Goal: Communication & Community: Participate in discussion

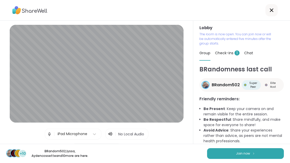
click at [240, 155] on span "Join now" at bounding box center [243, 153] width 14 height 5
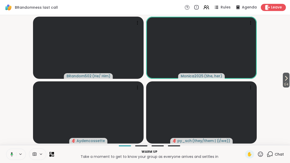
click at [287, 77] on icon at bounding box center [286, 78] width 6 height 6
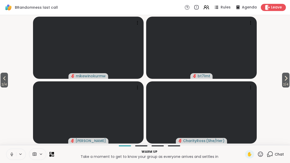
click at [288, 78] on icon at bounding box center [286, 78] width 6 height 6
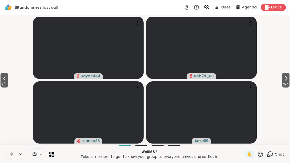
click at [286, 78] on icon at bounding box center [286, 78] width 2 height 4
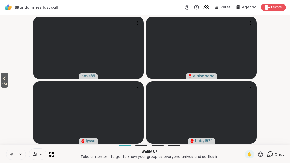
click at [1, 80] on button "4 / 4" at bounding box center [5, 80] width 8 height 15
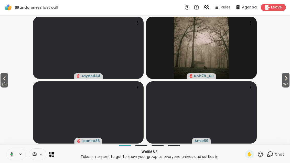
click at [5, 80] on icon at bounding box center [4, 78] width 6 height 6
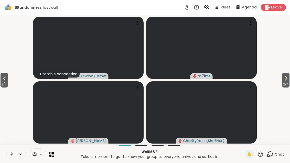
click at [5, 81] on span "2 / 4" at bounding box center [4, 84] width 7 height 6
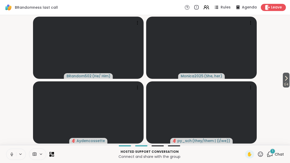
click at [273, 157] on icon at bounding box center [270, 154] width 6 height 6
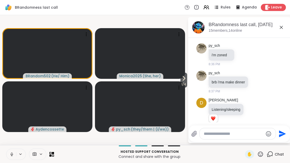
scroll to position [79, 0]
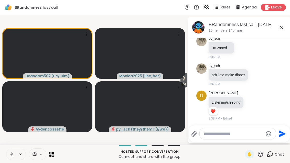
click at [263, 157] on icon at bounding box center [260, 154] width 6 height 6
click at [248, 142] on div "❤️" at bounding box center [245, 141] width 9 height 8
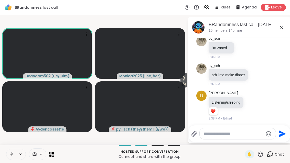
click at [7, 157] on button at bounding box center [11, 154] width 10 height 11
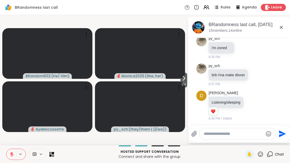
click at [213, 3] on div "BRandomness last call Rules Agenda Leave" at bounding box center [145, 7] width 290 height 15
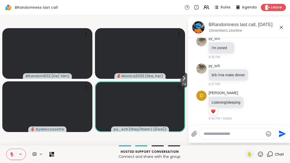
click at [209, 7] on icon at bounding box center [208, 7] width 2 height 3
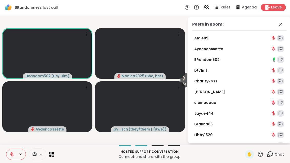
scroll to position [0, 0]
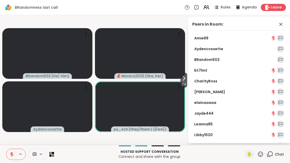
click at [284, 25] on icon at bounding box center [281, 24] width 6 height 6
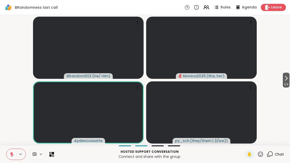
click at [289, 81] on button "1 / 4" at bounding box center [286, 80] width 7 height 15
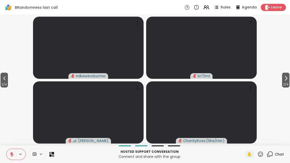
click at [289, 84] on span "2 / 4" at bounding box center [285, 84] width 7 height 6
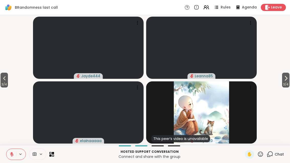
click at [289, 81] on button "3 / 4" at bounding box center [285, 80] width 7 height 15
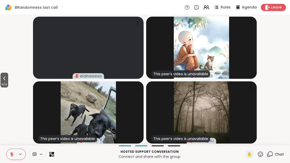
click at [5, 85] on span "4 / 4" at bounding box center [5, 84] width 8 height 6
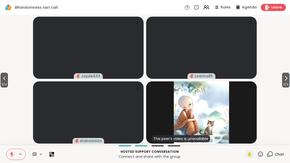
click at [5, 79] on icon at bounding box center [4, 78] width 6 height 6
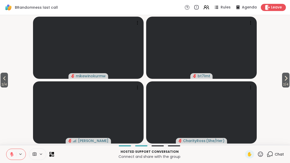
click at [7, 84] on span "2 / 4" at bounding box center [4, 84] width 7 height 6
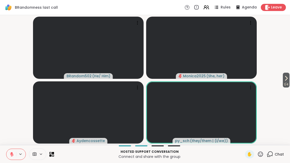
click at [54, 153] on icon at bounding box center [53, 153] width 2 height 2
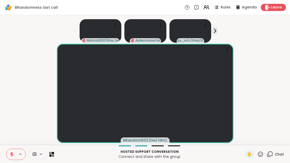
click at [50, 156] on icon at bounding box center [50, 155] width 2 height 2
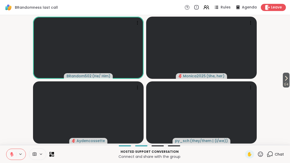
click at [289, 83] on span "1 / 4" at bounding box center [286, 84] width 7 height 6
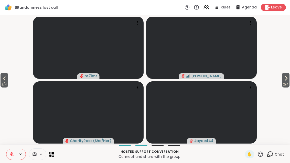
click at [286, 80] on icon at bounding box center [286, 78] width 6 height 6
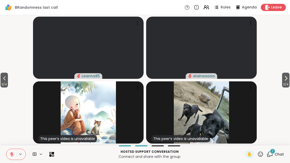
click at [282, 85] on span "3 / 4" at bounding box center [285, 84] width 7 height 6
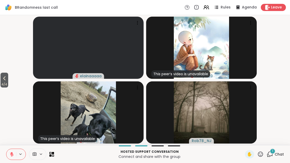
click at [275, 151] on div "1" at bounding box center [273, 151] width 6 height 6
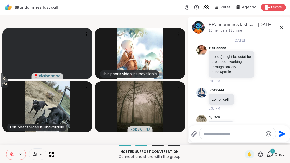
scroll to position [123, 0]
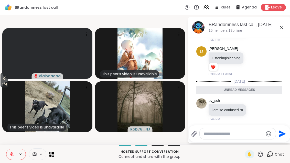
click at [1, 83] on span "4 / 4" at bounding box center [5, 84] width 8 height 6
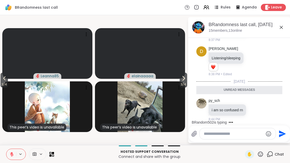
click at [1, 82] on span "3 / 4" at bounding box center [4, 84] width 7 height 6
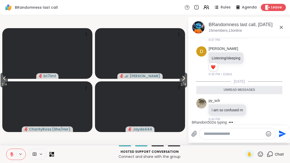
click at [1, 82] on span "2 / 4" at bounding box center [4, 84] width 7 height 6
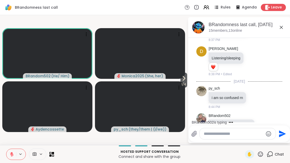
scroll to position [143, 0]
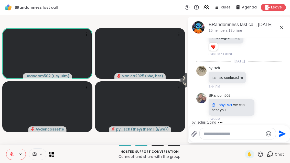
click at [55, 160] on div "Hosted support conversation Connect and share with the group ✋ Chat" at bounding box center [145, 154] width 290 height 18
click at [53, 153] on icon at bounding box center [53, 153] width 2 height 2
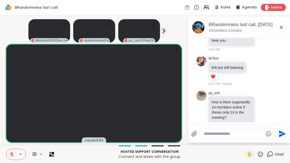
scroll to position [6, 0]
click at [268, 157] on div "Chat" at bounding box center [275, 154] width 17 height 8
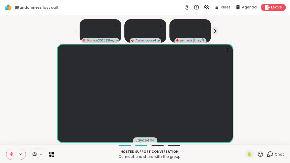
click at [262, 157] on icon at bounding box center [260, 154] width 6 height 6
click at [248, 142] on div "❤️" at bounding box center [245, 141] width 9 height 8
click at [276, 154] on span "Chat" at bounding box center [279, 154] width 9 height 5
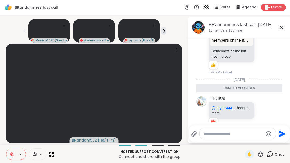
scroll to position [368, 0]
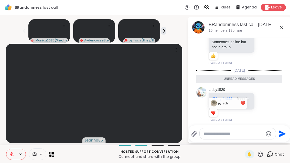
click at [277, 75] on div "Unread messages" at bounding box center [239, 79] width 86 height 8
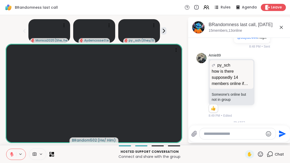
scroll to position [315, 0]
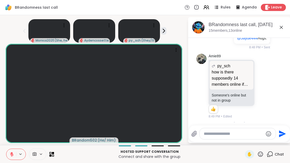
click at [285, 23] on div "BRandomness last call, [DATE] members, 13 online" at bounding box center [248, 28] width 78 height 12
click at [284, 24] on icon at bounding box center [281, 27] width 6 height 6
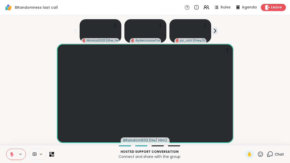
click at [51, 156] on icon at bounding box center [50, 155] width 2 height 2
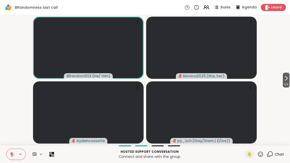
scroll to position [0, 0]
click at [16, 159] on button at bounding box center [11, 154] width 10 height 11
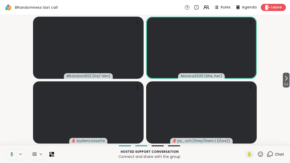
click at [289, 81] on button "1 / 4" at bounding box center [286, 80] width 7 height 15
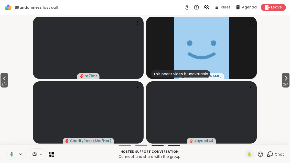
click at [287, 79] on icon at bounding box center [286, 78] width 6 height 6
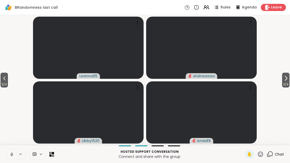
click at [289, 80] on button "3 / 4" at bounding box center [285, 80] width 7 height 15
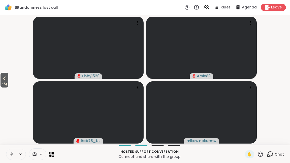
click at [1, 87] on span "4 / 4" at bounding box center [5, 84] width 8 height 6
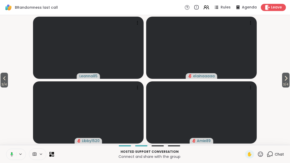
click at [8, 83] on span "3 / 4" at bounding box center [4, 84] width 7 height 6
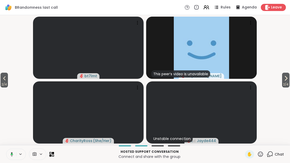
click at [2, 82] on span "2 / 4" at bounding box center [4, 84] width 7 height 6
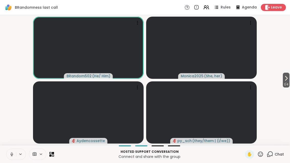
click at [286, 79] on icon at bounding box center [286, 78] width 2 height 4
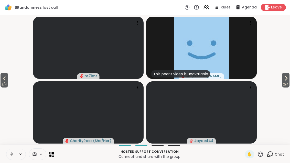
click at [288, 83] on span "2 / 4" at bounding box center [285, 84] width 7 height 6
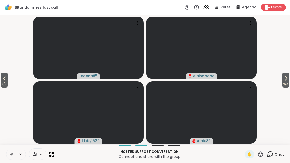
click at [3, 79] on icon at bounding box center [4, 78] width 6 height 6
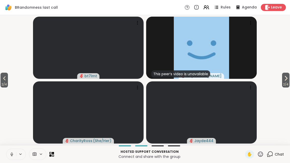
click at [4, 82] on span "2 / 4" at bounding box center [4, 84] width 7 height 6
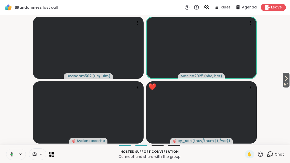
click at [14, 155] on button at bounding box center [11, 154] width 10 height 11
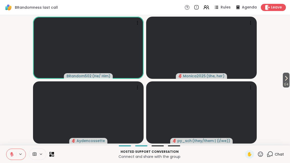
click at [289, 81] on button "1 / 4" at bounding box center [286, 80] width 7 height 15
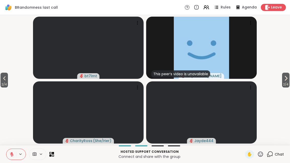
click at [285, 78] on icon at bounding box center [286, 78] width 6 height 6
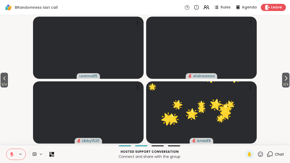
click at [260, 154] on icon at bounding box center [260, 154] width 6 height 6
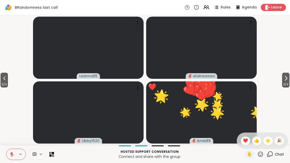
click at [245, 138] on span "❤️" at bounding box center [245, 141] width 5 height 6
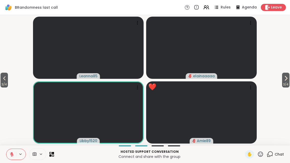
click at [2, 80] on button "3 / 4" at bounding box center [4, 80] width 7 height 15
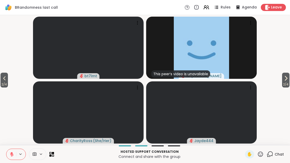
click at [1, 82] on span "2 / 4" at bounding box center [4, 84] width 7 height 6
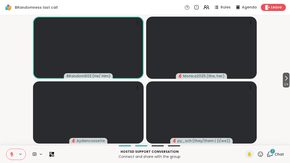
click at [272, 158] on div "1 Chat" at bounding box center [275, 154] width 17 height 8
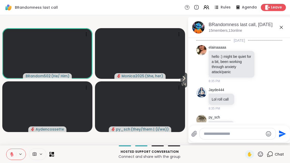
scroll to position [400, 0]
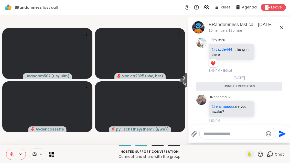
click at [184, 76] on icon at bounding box center [184, 78] width 6 height 6
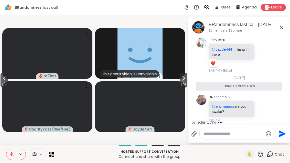
click at [181, 79] on icon at bounding box center [183, 78] width 6 height 6
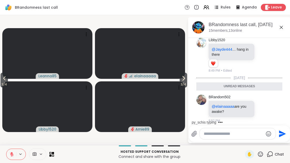
click at [284, 28] on icon at bounding box center [281, 27] width 6 height 6
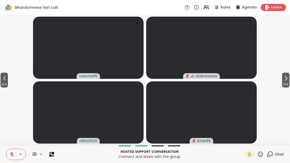
click at [8, 81] on button "3 / 4" at bounding box center [4, 80] width 7 height 15
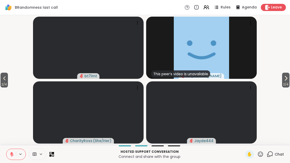
click at [4, 75] on icon at bounding box center [4, 78] width 6 height 6
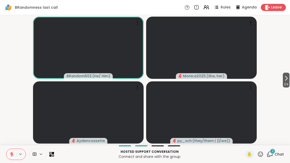
click at [270, 146] on div "Hosted support conversation Connect and share with the group ✋ 2 Chat" at bounding box center [145, 154] width 290 height 18
click at [276, 155] on span "Chat" at bounding box center [279, 154] width 9 height 5
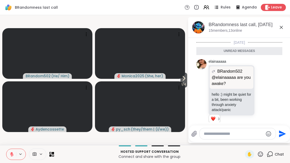
scroll to position [501, 0]
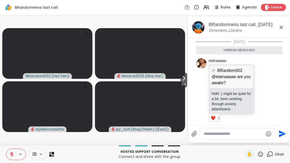
click at [213, 116] on div "Reactions: love" at bounding box center [213, 118] width 5 height 5
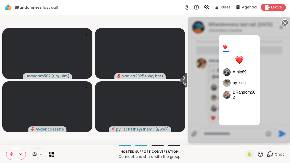
click at [283, 25] on icon at bounding box center [284, 22] width 7 height 7
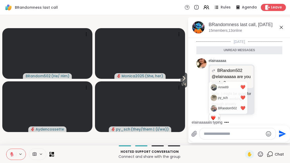
click at [265, 91] on icon at bounding box center [264, 93] width 4 height 4
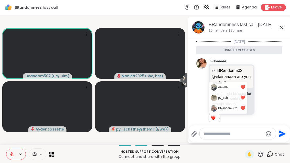
click at [226, 80] on button "Select Reaction: Heart" at bounding box center [223, 85] width 10 height 10
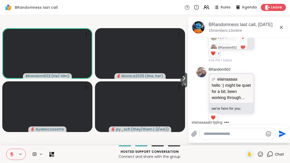
scroll to position [570, 0]
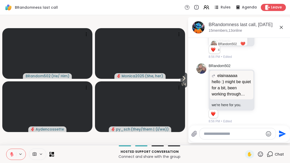
click at [281, 26] on icon at bounding box center [281, 27] width 6 height 6
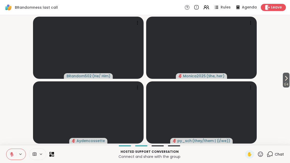
click at [277, 152] on span "Chat" at bounding box center [279, 154] width 9 height 5
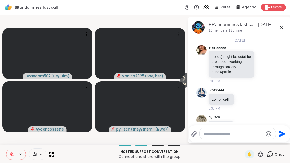
scroll to position [552, 0]
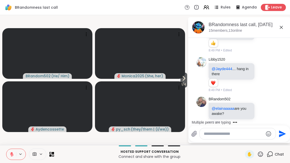
click at [281, 18] on div "BRandomness last call, [DATE] members, 13 online" at bounding box center [239, 27] width 102 height 21
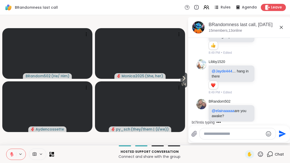
scroll to position [378, 0]
click at [282, 25] on icon at bounding box center [281, 27] width 6 height 6
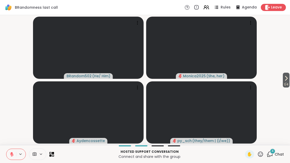
click at [276, 148] on div "Hosted support conversation Connect and share with the group ✋ 4 Chat" at bounding box center [145, 154] width 290 height 18
click at [271, 154] on icon at bounding box center [270, 154] width 6 height 6
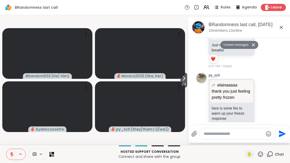
scroll to position [790, 0]
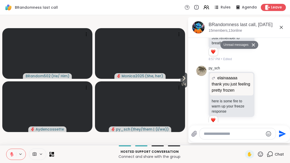
click at [265, 95] on icon at bounding box center [263, 97] width 5 height 5
click at [228, 84] on li at bounding box center [223, 89] width 10 height 10
click at [266, 95] on icon at bounding box center [263, 97] width 5 height 5
click at [226, 84] on button "Select Reaction: Heart" at bounding box center [223, 89] width 10 height 10
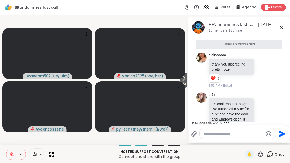
scroll to position [644, 0]
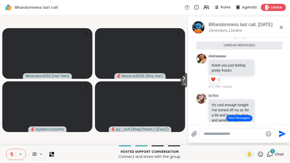
click at [211, 77] on div "Reactions: love" at bounding box center [213, 79] width 5 height 5
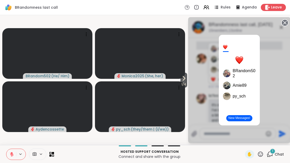
click at [289, 20] on div "3 BRandom502 Amie89 py_sch" at bounding box center [239, 80] width 102 height 126
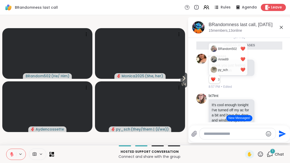
click at [265, 69] on icon at bounding box center [264, 71] width 4 height 4
click at [224, 57] on div "Amie89" at bounding box center [223, 59] width 10 height 5
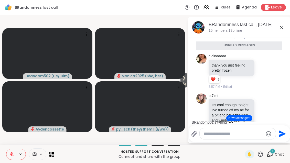
click at [264, 69] on icon at bounding box center [264, 71] width 4 height 4
click at [223, 61] on div "Select Reaction: Heart" at bounding box center [222, 63] width 5 height 5
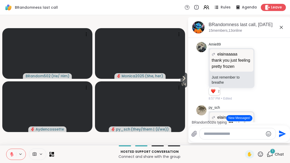
scroll to position [745, 0]
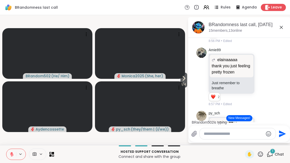
click at [265, 74] on icon at bounding box center [263, 76] width 5 height 5
click at [225, 67] on div "Select Reaction: Heart" at bounding box center [222, 69] width 5 height 5
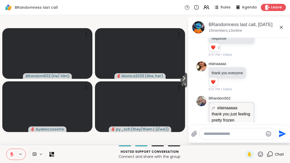
scroll to position [850, 0]
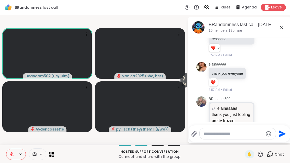
click at [253, 75] on icon at bounding box center [255, 77] width 4 height 4
click at [256, 63] on button "Select Reaction: Heart" at bounding box center [255, 68] width 10 height 10
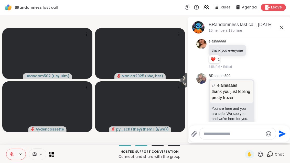
scroll to position [880, 0]
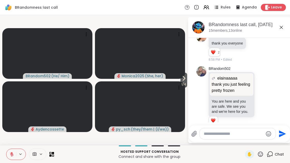
click at [265, 84] on div "BRandom502 [PERSON_NAME] thank you just feeling pretty frozen thank you just fe…" at bounding box center [240, 98] width 63 height 64
click at [263, 95] on icon at bounding box center [263, 97] width 5 height 5
click at [224, 88] on div "Select Reaction: Heart" at bounding box center [222, 90] width 5 height 5
click at [55, 151] on div "Hosted support conversation Connect and share with the group ✋ Chat" at bounding box center [145, 154] width 290 height 18
click at [53, 153] on icon at bounding box center [53, 153] width 2 height 2
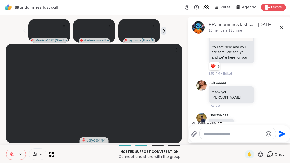
scroll to position [972, 0]
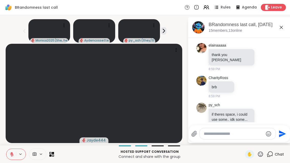
click at [50, 156] on icon at bounding box center [50, 155] width 2 height 2
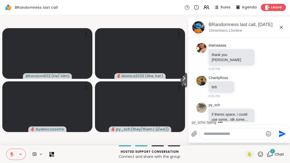
scroll to position [999, 0]
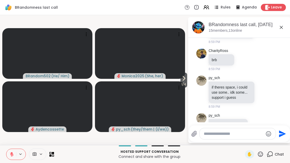
click at [183, 74] on button "1 / 4" at bounding box center [183, 80] width 7 height 15
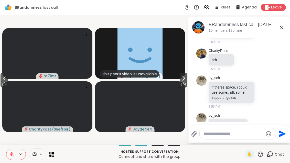
click at [180, 79] on icon at bounding box center [183, 78] width 6 height 6
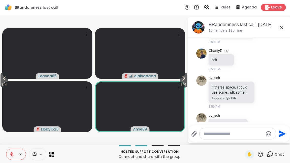
click at [4, 84] on span "3 / 4" at bounding box center [4, 84] width 7 height 6
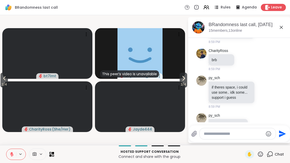
click at [1, 82] on span "2 / 4" at bounding box center [4, 84] width 7 height 6
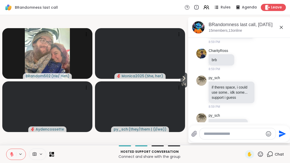
click at [184, 83] on span "1 / 4" at bounding box center [183, 84] width 7 height 6
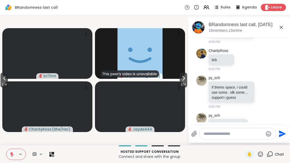
click at [181, 82] on span "2 / 4" at bounding box center [183, 84] width 7 height 6
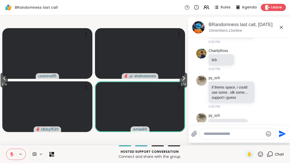
click at [183, 84] on span "3 / 4" at bounding box center [183, 84] width 7 height 6
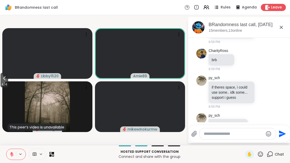
click at [8, 75] on button "4 / 4" at bounding box center [5, 80] width 8 height 15
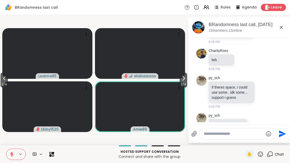
click at [1, 78] on button "3 / 4" at bounding box center [4, 80] width 7 height 15
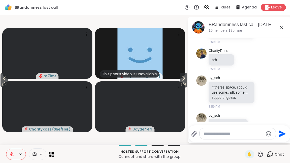
click at [3, 86] on span "2 / 4" at bounding box center [4, 84] width 7 height 6
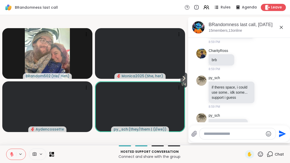
click at [55, 150] on div "Hosted support conversation Connect and share with the group ✋ Chat" at bounding box center [145, 154] width 290 height 18
click at [52, 154] on icon at bounding box center [51, 154] width 5 height 5
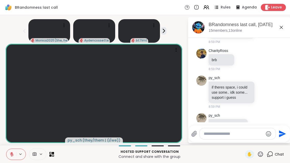
click at [263, 155] on icon at bounding box center [260, 154] width 5 height 5
click at [246, 140] on span "❤️" at bounding box center [245, 141] width 5 height 6
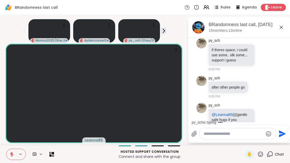
scroll to position [1068, 0]
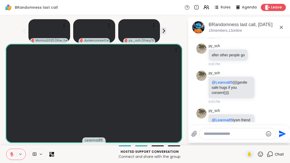
click at [249, 154] on span "✋" at bounding box center [249, 154] width 5 height 6
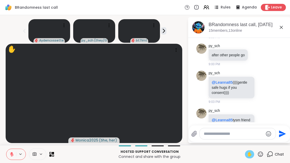
click at [252, 154] on span "✋" at bounding box center [249, 154] width 5 height 6
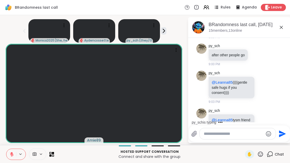
click at [56, 153] on div "Hosted support conversation Connect and share with the group ✋ Chat" at bounding box center [145, 154] width 290 height 18
click at [53, 155] on icon at bounding box center [53, 155] width 2 height 2
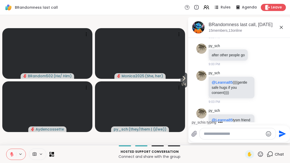
click at [250, 153] on span "✋" at bounding box center [249, 154] width 5 height 6
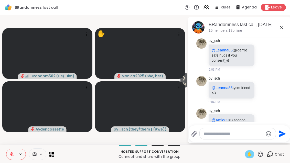
click at [52, 155] on icon at bounding box center [53, 155] width 2 height 2
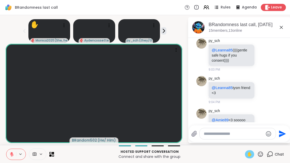
click at [12, 153] on icon at bounding box center [12, 153] width 2 height 2
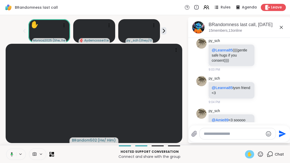
click at [247, 155] on span "✋" at bounding box center [249, 154] width 5 height 6
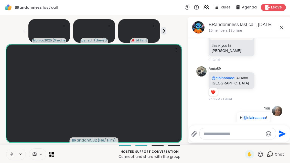
scroll to position [1524, 0]
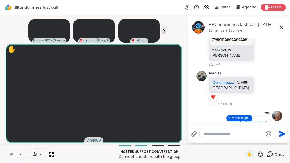
click at [249, 116] on button "New Messages!" at bounding box center [239, 118] width 26 height 6
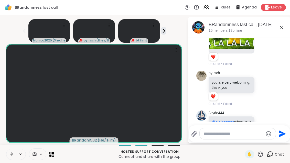
scroll to position [1683, 0]
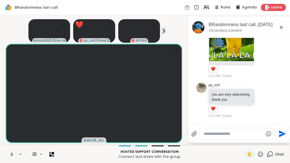
click at [166, 28] on button at bounding box center [163, 30] width 5 height 7
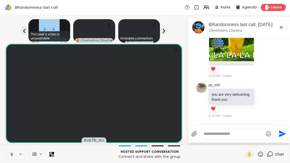
click at [53, 152] on icon at bounding box center [53, 153] width 2 height 2
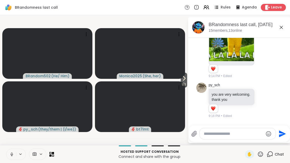
click at [185, 81] on icon at bounding box center [184, 78] width 6 height 6
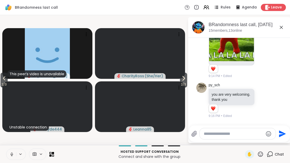
click at [181, 78] on icon at bounding box center [183, 78] width 6 height 6
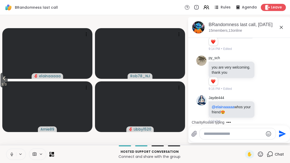
scroll to position [1742, 0]
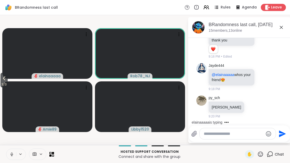
click at [258, 155] on icon at bounding box center [260, 154] width 6 height 6
click at [243, 138] on span "❤️" at bounding box center [245, 141] width 5 height 6
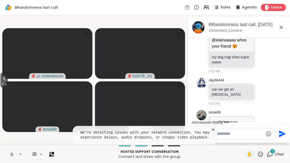
scroll to position [1928, 0]
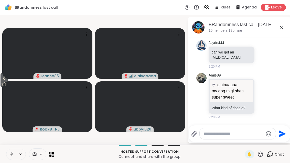
click at [53, 153] on icon at bounding box center [53, 153] width 2 height 2
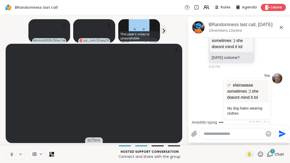
scroll to position [2526, 0]
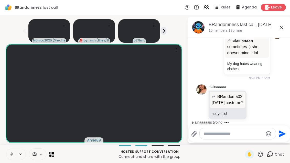
click at [52, 155] on icon at bounding box center [53, 155] width 2 height 2
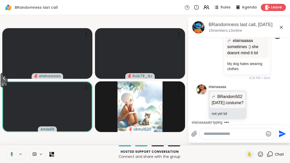
click at [54, 154] on icon at bounding box center [53, 153] width 2 height 2
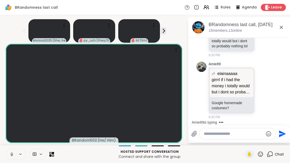
scroll to position [2756, 0]
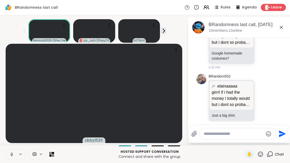
click at [54, 154] on icon at bounding box center [51, 154] width 5 height 5
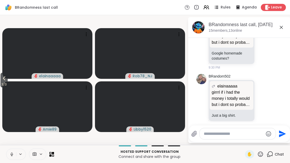
click at [1, 84] on span "3 / 3" at bounding box center [4, 84] width 7 height 6
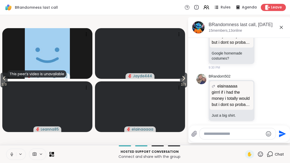
click at [5, 83] on span "2 / 3" at bounding box center [4, 84] width 7 height 6
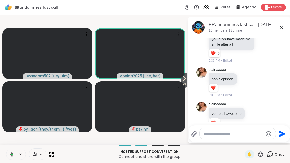
scroll to position [3185, 0]
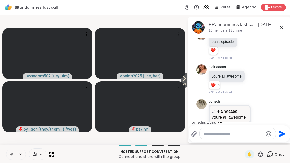
click at [50, 153] on icon at bounding box center [50, 153] width 2 height 2
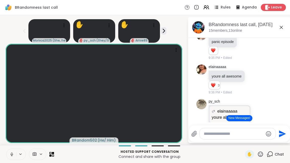
click at [252, 153] on span "✋" at bounding box center [249, 154] width 5 height 6
click at [252, 152] on span "✋" at bounding box center [249, 154] width 5 height 6
click at [252, 153] on span "✋" at bounding box center [249, 154] width 5 height 6
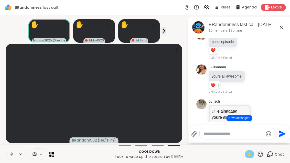
click at [53, 155] on icon at bounding box center [53, 155] width 2 height 2
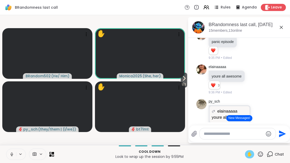
click at [181, 79] on icon at bounding box center [184, 78] width 6 height 6
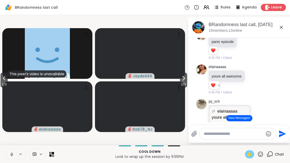
click at [53, 153] on icon at bounding box center [53, 153] width 2 height 2
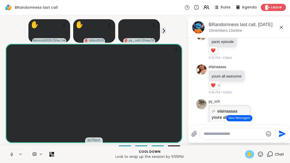
click at [250, 152] on span "✋" at bounding box center [249, 154] width 5 height 6
click at [14, 155] on icon at bounding box center [11, 154] width 5 height 5
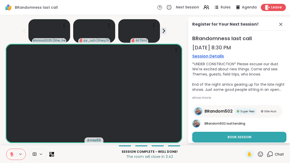
click at [12, 151] on button at bounding box center [11, 154] width 10 height 11
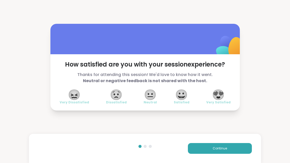
click at [225, 101] on span "Very Satisfied" at bounding box center [218, 102] width 24 height 4
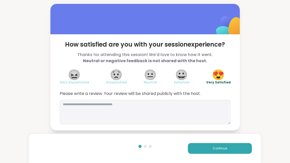
click at [239, 147] on button "Continue" at bounding box center [220, 148] width 64 height 11
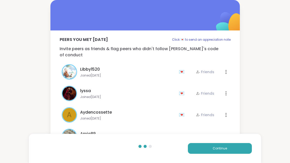
click at [234, 145] on button "Continue" at bounding box center [220, 148] width 64 height 11
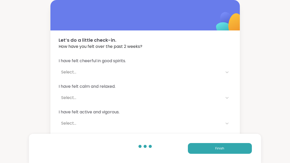
click at [234, 145] on button "Finish" at bounding box center [220, 148] width 64 height 11
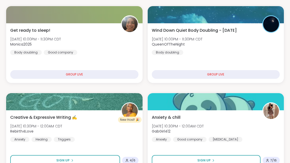
scroll to position [193, 0]
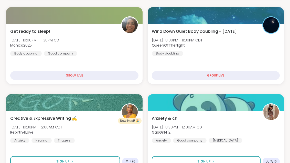
click at [95, 50] on div "Get ready to sleep! [DATE] 10:00PM - 11:30PM CDT Monica2025 Body doubling Good …" at bounding box center [74, 42] width 128 height 28
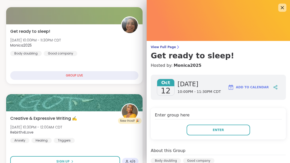
click at [242, 130] on button "Enter" at bounding box center [218, 130] width 63 height 11
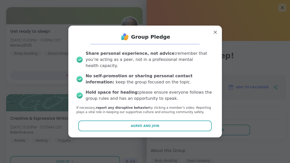
click at [183, 121] on button "Agree and Join" at bounding box center [144, 126] width 133 height 11
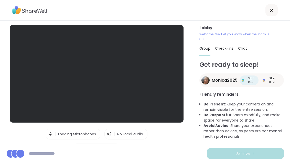
scroll to position [16, 0]
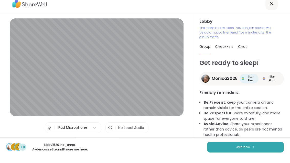
click at [258, 148] on button "Join now" at bounding box center [245, 153] width 77 height 11
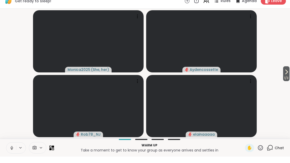
click at [290, 74] on button "1 / 3" at bounding box center [286, 80] width 6 height 15
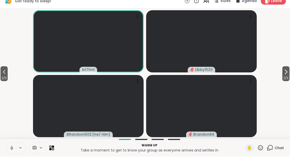
click at [288, 81] on span "2 / 3" at bounding box center [285, 84] width 7 height 6
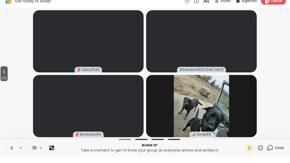
click at [4, 75] on icon at bounding box center [4, 78] width 6 height 6
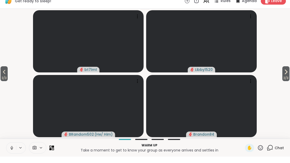
click at [1, 81] on span "2 / 3" at bounding box center [4, 84] width 7 height 6
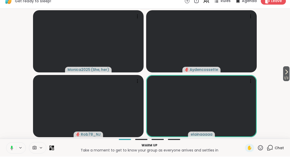
click at [12, 152] on icon at bounding box center [12, 153] width 2 height 3
click at [10, 151] on button at bounding box center [11, 154] width 10 height 11
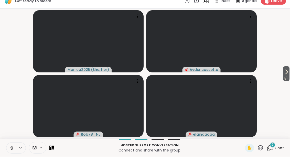
click at [280, 152] on span "Chat" at bounding box center [279, 154] width 9 height 5
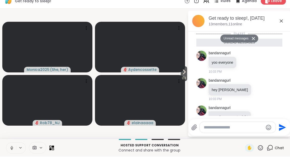
scroll to position [155, 0]
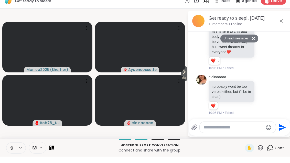
click at [264, 99] on icon at bounding box center [263, 101] width 5 height 5
click at [225, 91] on div "Select Reaction: Heart" at bounding box center [222, 93] width 5 height 5
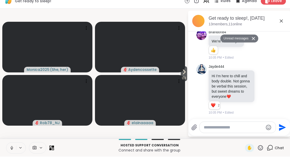
scroll to position [110, 0]
click at [265, 94] on icon at bounding box center [264, 96] width 4 height 4
click at [228, 83] on button "Select Reaction: Heart" at bounding box center [223, 88] width 10 height 10
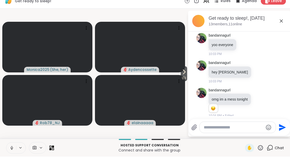
scroll to position [19, 0]
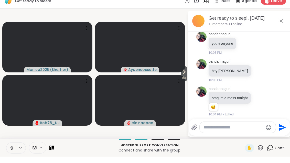
click at [259, 105] on icon at bounding box center [260, 107] width 5 height 5
click at [272, 97] on div "Select Reaction: Sad" at bounding box center [271, 99] width 5 height 5
click at [284, 24] on icon at bounding box center [281, 27] width 6 height 6
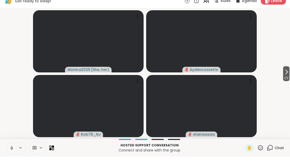
click at [289, 73] on button "1 / 3" at bounding box center [286, 80] width 6 height 15
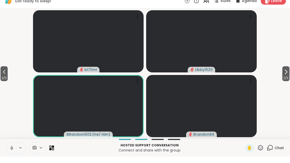
click at [289, 73] on button "2 / 3" at bounding box center [285, 80] width 7 height 15
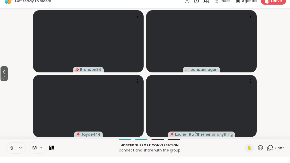
click at [4, 76] on icon at bounding box center [4, 78] width 2 height 4
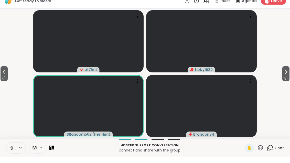
click at [7, 75] on icon at bounding box center [4, 78] width 6 height 6
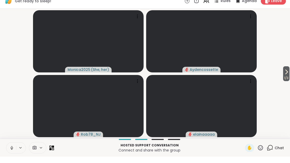
click at [50, 154] on icon at bounding box center [50, 155] width 2 height 2
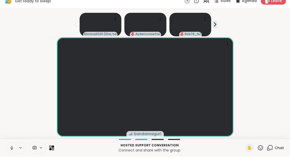
scroll to position [6, 0]
click at [207, 8] on icon at bounding box center [205, 9] width 3 height 2
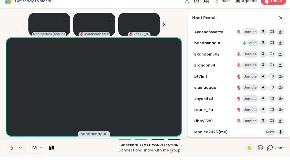
click at [52, 152] on icon at bounding box center [51, 154] width 5 height 5
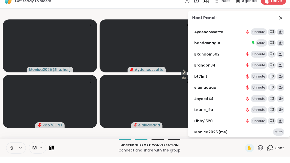
scroll to position [0, 0]
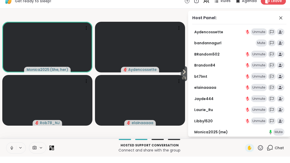
click at [284, 21] on span at bounding box center [281, 24] width 7 height 6
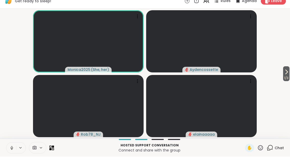
click at [286, 81] on span "1 / 3" at bounding box center [286, 84] width 6 height 6
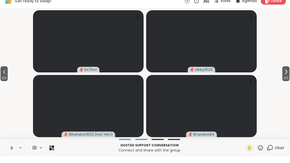
click at [2, 81] on span "2 / 3" at bounding box center [4, 84] width 7 height 6
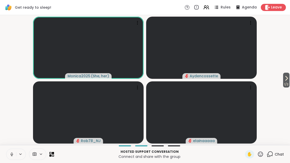
click at [228, 8] on span "Rules" at bounding box center [226, 7] width 10 height 5
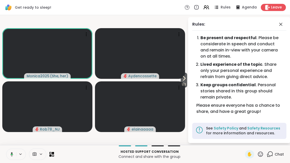
click at [181, 80] on icon at bounding box center [184, 78] width 6 height 6
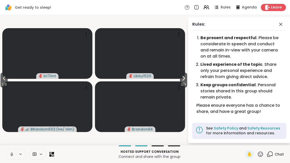
click at [183, 80] on icon at bounding box center [184, 78] width 2 height 4
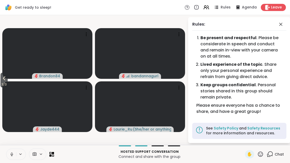
click at [2, 83] on span "3 / 3" at bounding box center [4, 84] width 7 height 6
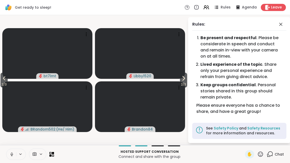
click at [4, 80] on icon at bounding box center [4, 78] width 6 height 6
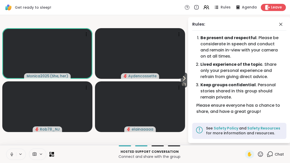
click at [188, 84] on div "Rules: Be present and respectful . Please be considerate in speech and conduct …" at bounding box center [236, 80] width 102 height 126
click at [186, 78] on icon at bounding box center [184, 78] width 6 height 6
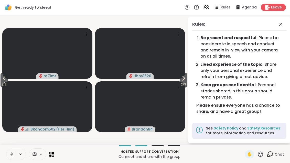
click at [180, 79] on icon at bounding box center [183, 78] width 6 height 6
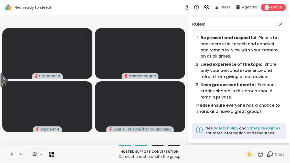
click at [1, 84] on span "3 / 3" at bounding box center [4, 84] width 7 height 6
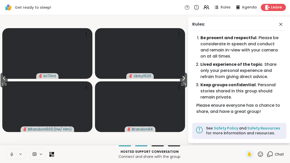
click at [4, 82] on span "2 / 3" at bounding box center [4, 84] width 7 height 6
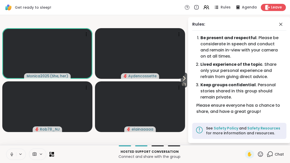
click at [186, 79] on icon at bounding box center [184, 78] width 6 height 6
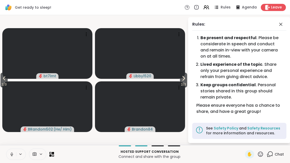
click at [186, 83] on span "2 / 3" at bounding box center [183, 84] width 7 height 6
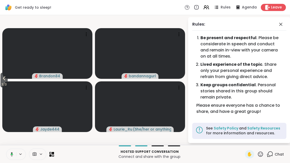
click at [2, 84] on span "3 / 3" at bounding box center [4, 84] width 7 height 6
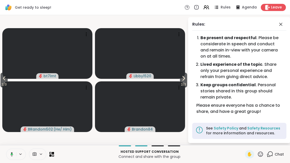
click at [2, 77] on icon at bounding box center [4, 78] width 6 height 6
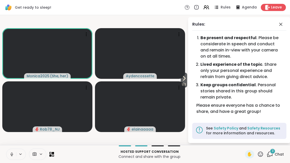
click at [284, 24] on icon at bounding box center [281, 24] width 6 height 6
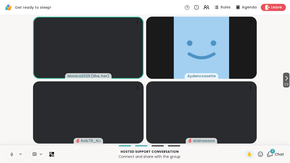
click at [273, 155] on icon at bounding box center [270, 154] width 6 height 6
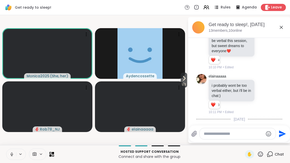
scroll to position [149, 0]
click at [183, 80] on icon at bounding box center [184, 78] width 2 height 4
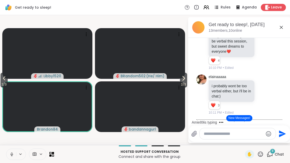
click at [263, 155] on icon at bounding box center [260, 154] width 6 height 6
click at [244, 140] on span "❤️" at bounding box center [245, 141] width 5 height 6
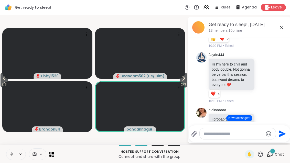
scroll to position [118, 0]
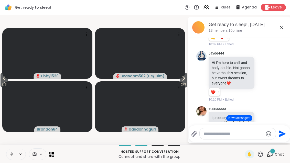
click at [181, 78] on icon at bounding box center [183, 78] width 6 height 6
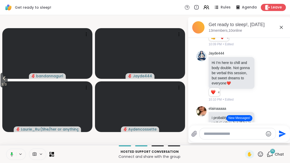
click at [4, 81] on span "3 / 3" at bounding box center [4, 84] width 7 height 6
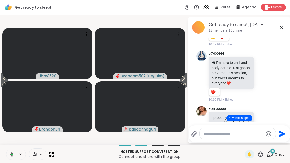
click at [11, 84] on video at bounding box center [47, 106] width 90 height 51
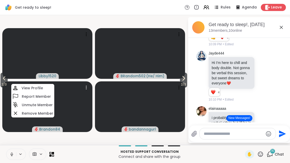
click at [5, 83] on span "2 / 3" at bounding box center [4, 84] width 7 height 6
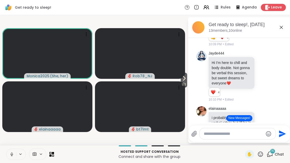
click at [182, 86] on span "1 / 3" at bounding box center [184, 84] width 6 height 6
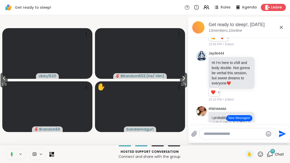
click at [187, 80] on button "2 / 3" at bounding box center [183, 80] width 7 height 15
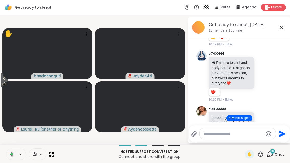
click at [1, 81] on button "3 / 3" at bounding box center [4, 80] width 7 height 15
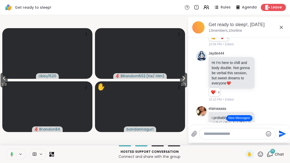
click at [1, 81] on button "2 / 3" at bounding box center [4, 80] width 7 height 15
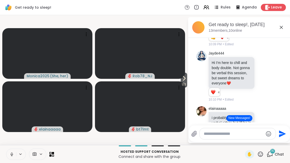
click at [181, 83] on span "1 / 3" at bounding box center [184, 84] width 6 height 6
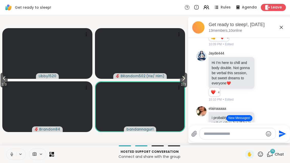
click at [185, 83] on span "2 / 3" at bounding box center [183, 84] width 7 height 6
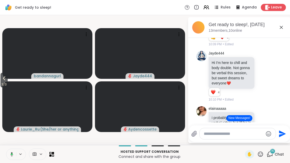
click at [1, 83] on span "3 / 3" at bounding box center [4, 84] width 7 height 6
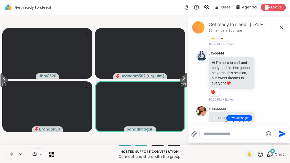
click at [3, 79] on icon at bounding box center [4, 78] width 6 height 6
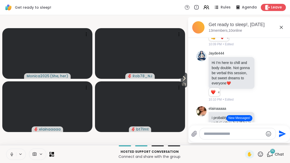
click at [183, 80] on icon at bounding box center [184, 78] width 2 height 4
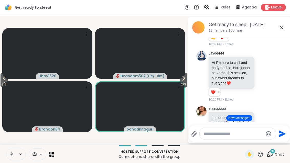
click at [185, 83] on span "2 / 3" at bounding box center [183, 84] width 7 height 6
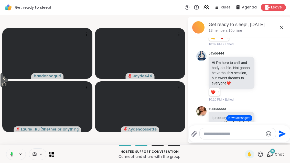
click at [5, 78] on icon at bounding box center [4, 78] width 2 height 4
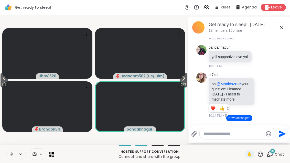
scroll to position [587, 0]
click at [266, 92] on icon at bounding box center [263, 94] width 5 height 5
click at [227, 81] on button "Select Reaction: Heart" at bounding box center [223, 86] width 10 height 10
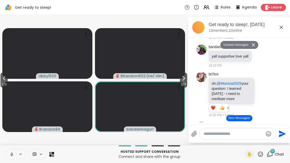
click at [271, 91] on icon at bounding box center [269, 94] width 5 height 6
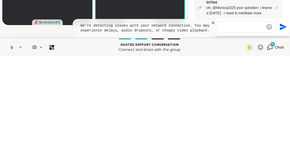
type textarea "*"
type textarea "******"
click at [287, 128] on button "Send" at bounding box center [283, 134] width 12 height 12
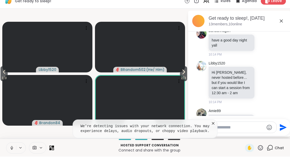
scroll to position [662, 0]
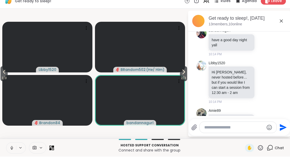
click at [265, 86] on icon at bounding box center [263, 88] width 5 height 5
click at [226, 75] on button "Select Reaction: Heart" at bounding box center [223, 80] width 10 height 10
click at [271, 89] on icon at bounding box center [269, 92] width 5 height 6
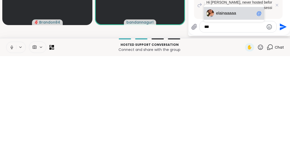
click at [232, 118] on span "ainaaaaa" at bounding box center [227, 120] width 17 height 5
type textarea "**********"
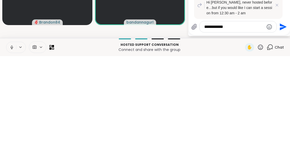
click at [282, 130] on icon "Send" at bounding box center [283, 133] width 7 height 7
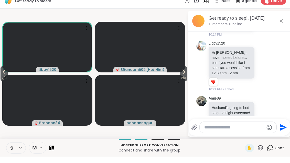
scroll to position [681, 0]
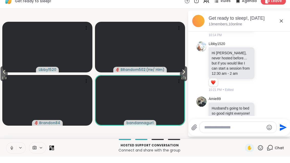
click at [262, 119] on icon at bounding box center [264, 121] width 4 height 4
click at [225, 110] on div "Select Reaction: Heart" at bounding box center [222, 112] width 5 height 5
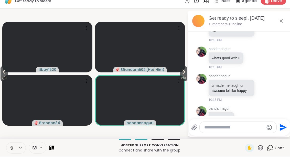
scroll to position [805, 0]
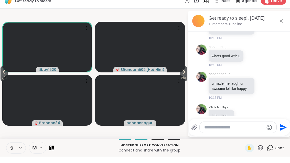
click at [263, 90] on icon at bounding box center [263, 92] width 5 height 5
click at [222, 82] on div "Select Reaction: Heart" at bounding box center [222, 84] width 5 height 5
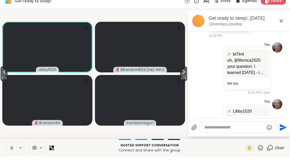
scroll to position [1005, 0]
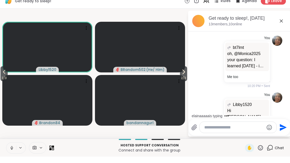
click at [181, 75] on icon at bounding box center [183, 78] width 6 height 6
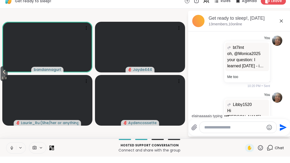
click at [4, 81] on span "3 / 3" at bounding box center [4, 84] width 7 height 6
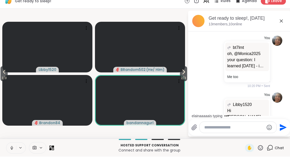
click at [6, 75] on icon at bounding box center [4, 78] width 6 height 6
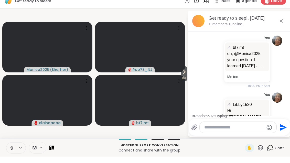
click at [205, 97] on div "You Libby1520 Hi [PERSON_NAME], never hosted before…but if you would like I can…" at bounding box center [239, 129] width 86 height 64
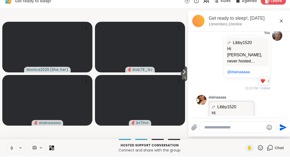
click at [265, 130] on icon at bounding box center [263, 132] width 5 height 5
click at [224, 122] on div "Select Reaction: Heart" at bounding box center [222, 124] width 5 height 5
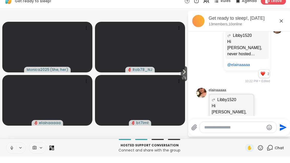
click at [271, 126] on icon at bounding box center [269, 129] width 5 height 6
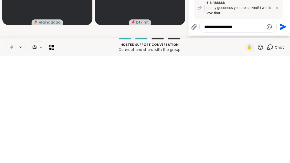
type textarea "**********"
click at [282, 130] on icon "Send" at bounding box center [283, 134] width 8 height 8
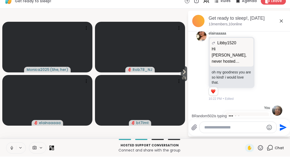
scroll to position [1138, 0]
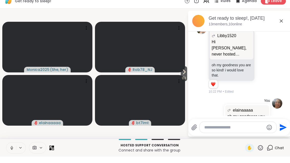
click at [215, 105] on div "You elainaaaaa oh my goodness you are so kind! i would love that. oh my goodnes…" at bounding box center [238, 137] width 63 height 65
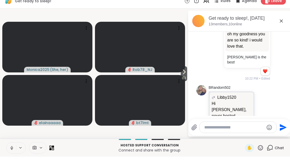
scroll to position [1228, 0]
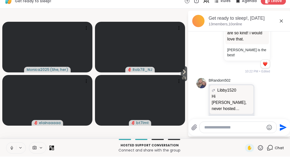
click at [266, 127] on icon at bounding box center [263, 129] width 5 height 5
click at [227, 116] on button "Select Reaction: Heart" at bounding box center [223, 121] width 10 height 10
click at [269, 104] on div "BRandom502 Libby1520 Hi [PERSON_NAME], never hosted before…but if you would lik…" at bounding box center [240, 129] width 63 height 91
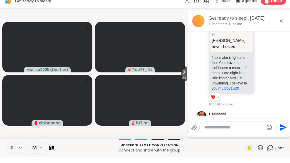
click at [54, 154] on icon at bounding box center [53, 155] width 2 height 2
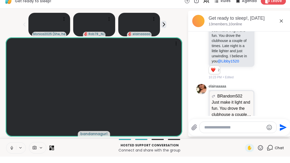
scroll to position [1331, 0]
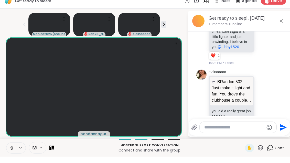
click at [52, 152] on icon at bounding box center [51, 154] width 5 height 5
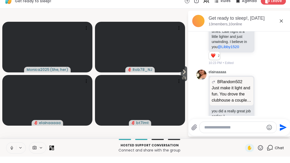
click at [184, 75] on icon at bounding box center [184, 78] width 6 height 6
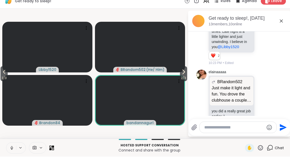
click at [1, 74] on button "2 / 3" at bounding box center [4, 80] width 7 height 15
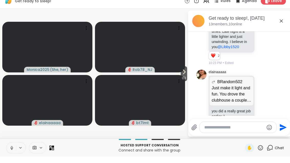
click at [186, 73] on button "1 / 3" at bounding box center [184, 80] width 6 height 15
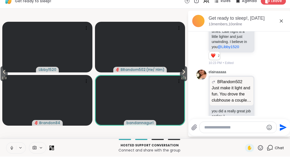
click at [185, 75] on icon at bounding box center [183, 78] width 6 height 6
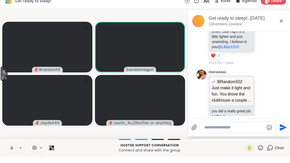
click at [5, 75] on icon at bounding box center [4, 78] width 6 height 6
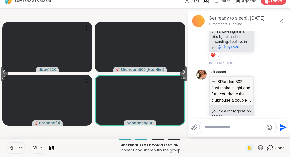
click at [8, 73] on button "2 / 3" at bounding box center [4, 80] width 7 height 15
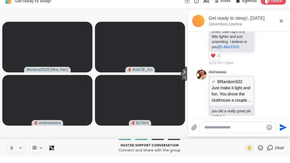
click at [263, 143] on div "elainaaaaa @Libby1520 bandannagurl ❤️ 1 1 10:24 PM • Edited" at bounding box center [239, 160] width 86 height 35
click at [184, 75] on icon at bounding box center [184, 78] width 6 height 6
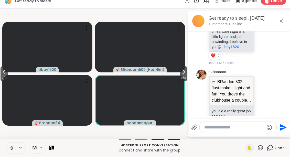
click at [2, 81] on span "2 / 3" at bounding box center [4, 84] width 7 height 6
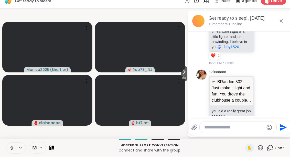
click at [183, 81] on span "1 / 3" at bounding box center [184, 84] width 6 height 6
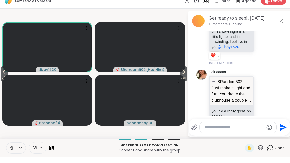
click at [181, 75] on icon at bounding box center [183, 78] width 6 height 6
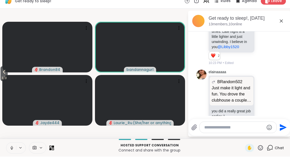
click at [8, 73] on button "3 / 3" at bounding box center [4, 80] width 7 height 15
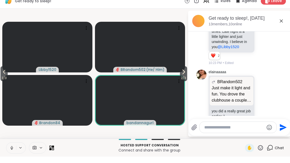
click at [3, 81] on span "2 / 3" at bounding box center [4, 84] width 7 height 6
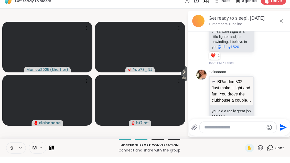
click at [179, 68] on video at bounding box center [140, 53] width 90 height 51
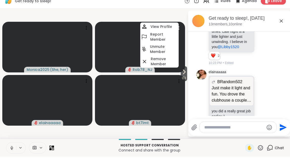
click at [187, 81] on span "1 / 3" at bounding box center [184, 84] width 6 height 6
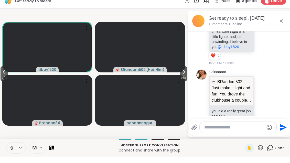
click at [185, 75] on icon at bounding box center [183, 78] width 6 height 6
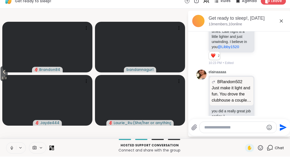
click at [1, 73] on button "3 / 3" at bounding box center [4, 80] width 7 height 15
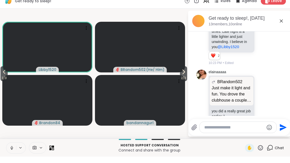
click at [4, 81] on span "2 / 3" at bounding box center [4, 84] width 7 height 6
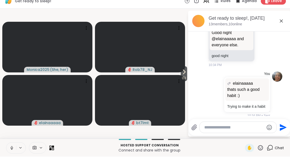
scroll to position [2016, 0]
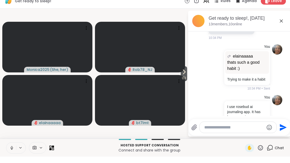
click at [183, 75] on icon at bounding box center [184, 78] width 6 height 6
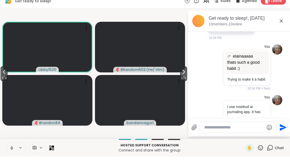
click at [181, 81] on span "2 / 3" at bounding box center [183, 84] width 7 height 6
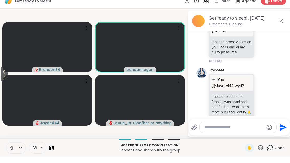
scroll to position [2664, 0]
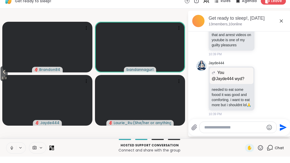
click at [5, 81] on span "3 / 3" at bounding box center [4, 84] width 7 height 6
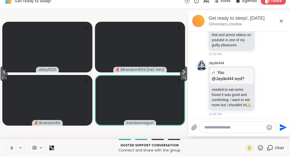
click at [2, 73] on button "2 / 3" at bounding box center [4, 80] width 7 height 15
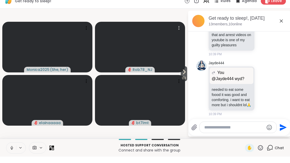
click at [178, 70] on video at bounding box center [140, 53] width 90 height 51
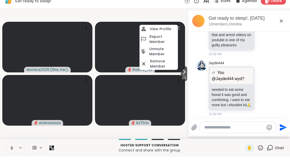
click at [185, 81] on span "1 / 3" at bounding box center [184, 84] width 6 height 6
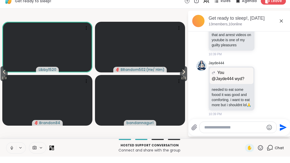
click at [183, 81] on span "2 / 3" at bounding box center [183, 84] width 7 height 6
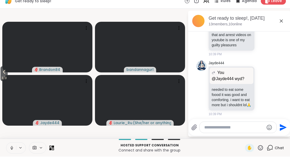
click at [1, 81] on span "3 / 3" at bounding box center [4, 84] width 7 height 6
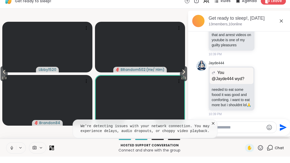
scroll to position [2701, 0]
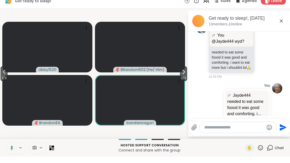
click at [6, 81] on span "2 / 3" at bounding box center [4, 84] width 7 height 6
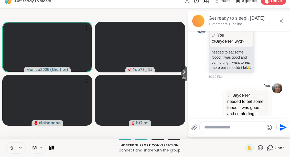
click at [187, 74] on button "1 / 3" at bounding box center [184, 80] width 6 height 15
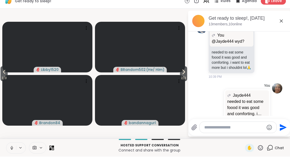
click at [186, 81] on span "2 / 3" at bounding box center [183, 84] width 7 height 6
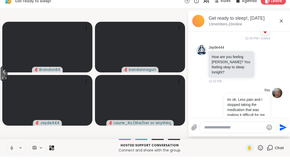
scroll to position [2856, 0]
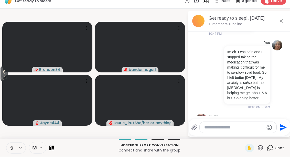
click at [3, 81] on span "3 / 3" at bounding box center [4, 84] width 7 height 6
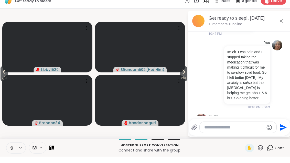
click at [9, 81] on video at bounding box center [47, 106] width 90 height 51
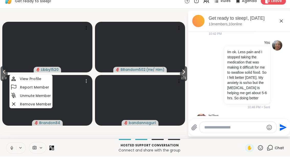
click at [4, 81] on span "2 / 3" at bounding box center [4, 84] width 7 height 6
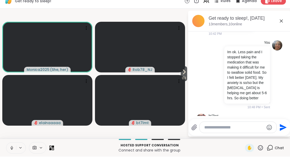
click at [183, 76] on icon at bounding box center [184, 78] width 2 height 4
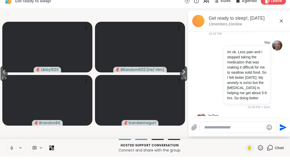
click at [185, 81] on span "2 / 3" at bounding box center [183, 84] width 7 height 6
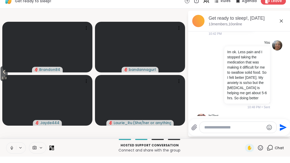
click at [1, 81] on span "3 / 3" at bounding box center [4, 84] width 7 height 6
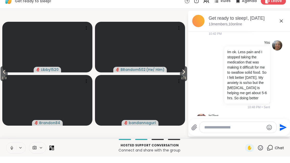
click at [5, 75] on icon at bounding box center [4, 78] width 6 height 6
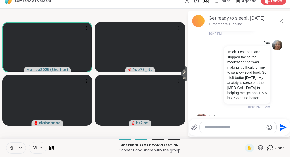
click at [185, 81] on span "1 / 3" at bounding box center [184, 84] width 6 height 6
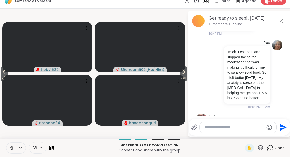
click at [1, 73] on button "2 / 3" at bounding box center [4, 80] width 7 height 15
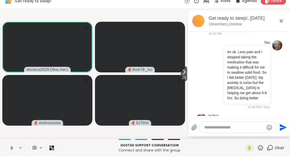
click at [186, 81] on span "1 / 3" at bounding box center [184, 84] width 6 height 6
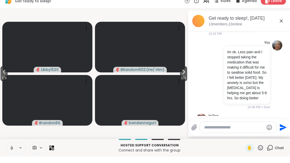
click at [186, 73] on button "2 / 3" at bounding box center [183, 80] width 7 height 15
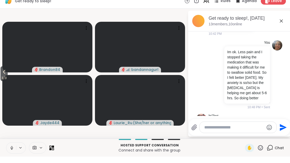
click at [4, 76] on icon at bounding box center [4, 78] width 2 height 4
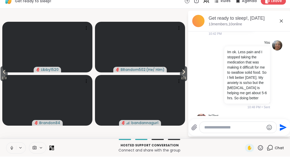
click at [2, 81] on span "2 / 3" at bounding box center [4, 84] width 7 height 6
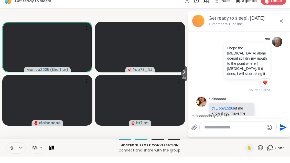
scroll to position [2975, 0]
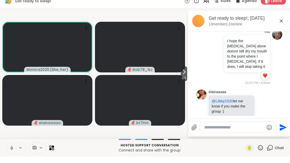
click at [187, 81] on span "1 / 3" at bounding box center [184, 84] width 6 height 6
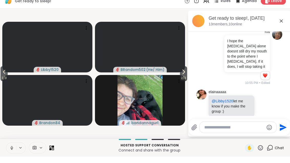
scroll to position [3042, 0]
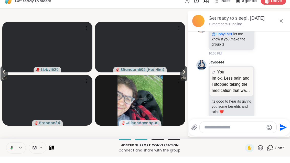
click at [15, 149] on button at bounding box center [11, 154] width 10 height 11
click at [185, 81] on span "2 / 3" at bounding box center [183, 84] width 7 height 6
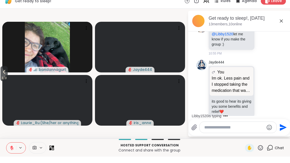
click at [6, 81] on span "3 / 3" at bounding box center [4, 84] width 7 height 6
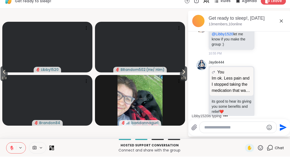
click at [4, 75] on icon at bounding box center [4, 78] width 6 height 6
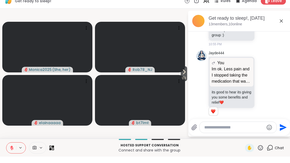
scroll to position [3050, 0]
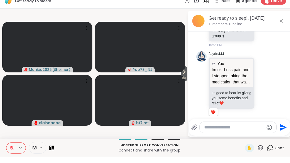
click at [263, 163] on icon at bounding box center [264, 166] width 4 height 4
click at [223, 153] on button "Select Reaction: Heart" at bounding box center [223, 158] width 10 height 10
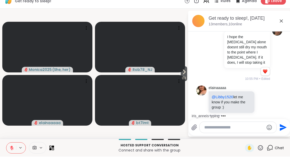
scroll to position [2979, 0]
click at [265, 130] on div "Jayde444 You Im ok. Less pain and I stopped taking the medication that was maki…" at bounding box center [240, 165] width 63 height 70
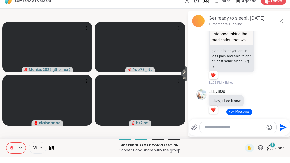
click at [182, 75] on icon at bounding box center [184, 78] width 6 height 6
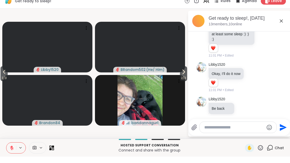
scroll to position [3197, 0]
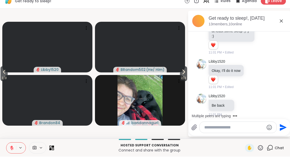
click at [184, 75] on icon at bounding box center [183, 78] width 6 height 6
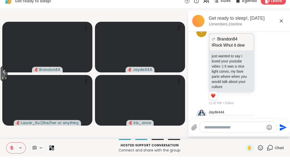
scroll to position [3526, 0]
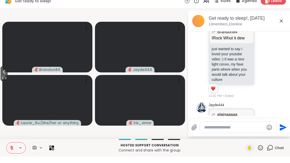
click at [1, 73] on button "3 / 3" at bounding box center [4, 80] width 7 height 15
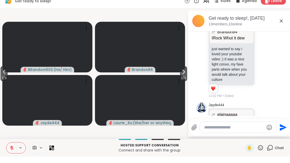
click at [5, 75] on icon at bounding box center [4, 78] width 6 height 6
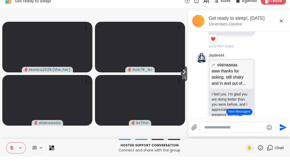
scroll to position [3809, 0]
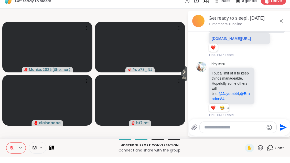
click at [9, 152] on icon at bounding box center [11, 154] width 5 height 5
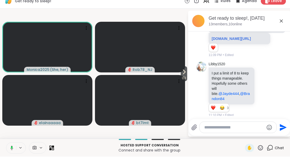
scroll to position [3817, 0]
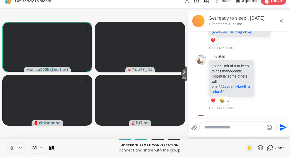
click at [8, 149] on button at bounding box center [11, 154] width 10 height 11
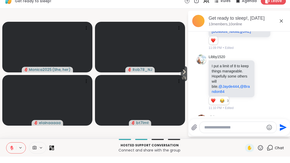
click at [181, 75] on icon at bounding box center [184, 78] width 6 height 6
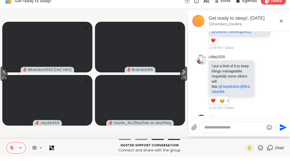
click at [183, 81] on span "2 / 3" at bounding box center [183, 84] width 7 height 6
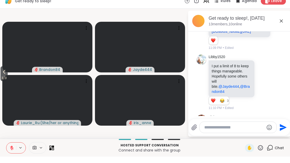
click at [4, 75] on icon at bounding box center [4, 78] width 6 height 6
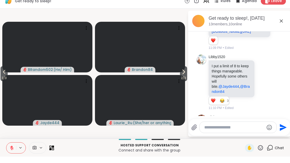
click at [1, 73] on button "2 / 3" at bounding box center [4, 80] width 7 height 15
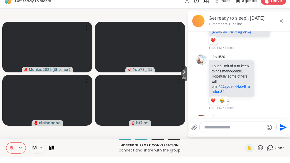
click at [181, 81] on span "1 / 3" at bounding box center [184, 84] width 6 height 6
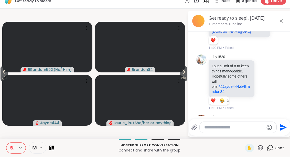
click at [7, 75] on icon at bounding box center [4, 78] width 6 height 6
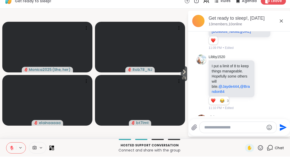
click at [186, 75] on icon at bounding box center [184, 78] width 6 height 6
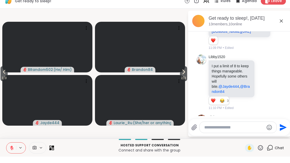
click at [183, 81] on span "2 / 3" at bounding box center [183, 84] width 7 height 6
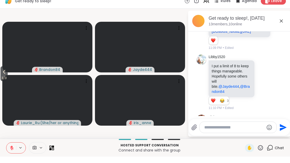
click at [2, 73] on button "3 / 3" at bounding box center [4, 80] width 7 height 15
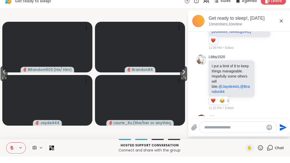
click at [1, 73] on button "2 / 3" at bounding box center [4, 80] width 7 height 15
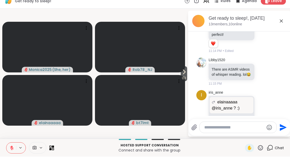
scroll to position [4204, 0]
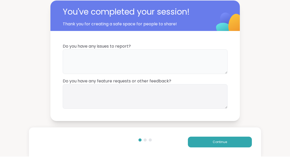
click at [164, 66] on textarea at bounding box center [145, 68] width 165 height 25
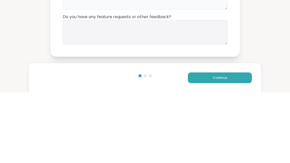
type textarea "**"
click at [192, 91] on textarea at bounding box center [145, 103] width 165 height 25
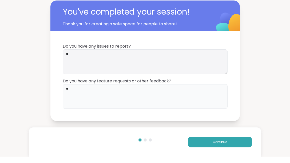
type textarea "**"
click at [239, 143] on button "Continue" at bounding box center [220, 148] width 64 height 11
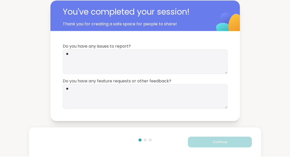
scroll to position [6, 0]
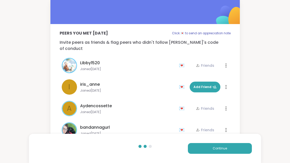
click at [236, 145] on button "Continue" at bounding box center [220, 148] width 64 height 11
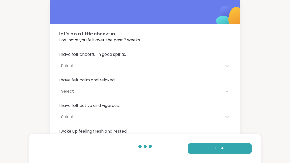
click at [235, 149] on button "Finish" at bounding box center [220, 148] width 64 height 11
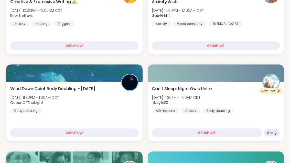
scroll to position [135, 0]
click at [250, 109] on div "Can’t Sleep: Night Owls Unite [DATE] 11:30PM - 1:00AM CDT Libby1520 Affirmation…" at bounding box center [216, 100] width 128 height 28
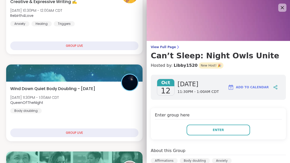
click at [233, 125] on button "Enter" at bounding box center [218, 130] width 63 height 11
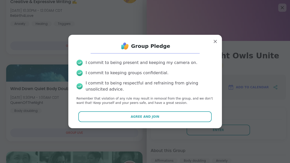
click at [188, 122] on button "Agree and Join" at bounding box center [144, 116] width 133 height 11
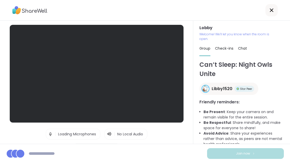
scroll to position [6, 0]
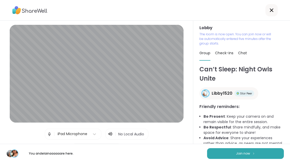
click at [245, 159] on button "Join now" at bounding box center [245, 153] width 77 height 11
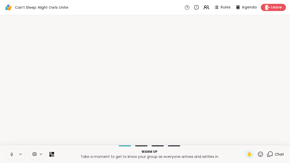
scroll to position [0, 0]
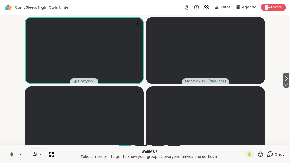
click at [287, 81] on icon at bounding box center [286, 78] width 6 height 6
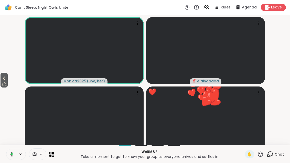
click at [2, 87] on span "2 / 2" at bounding box center [4, 84] width 7 height 6
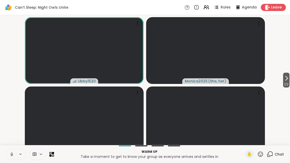
click at [289, 81] on button "1 / 2" at bounding box center [286, 80] width 6 height 15
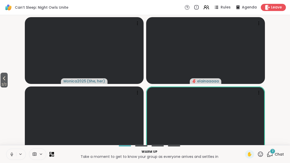
click at [279, 157] on span "Chat" at bounding box center [279, 154] width 9 height 5
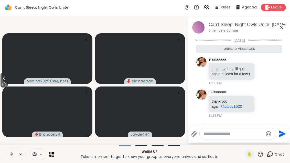
click at [284, 25] on icon at bounding box center [281, 27] width 6 height 6
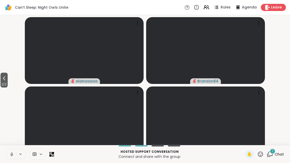
click at [276, 157] on span "Chat" at bounding box center [279, 154] width 9 height 5
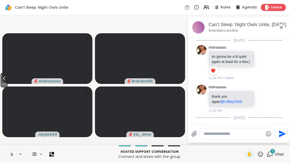
scroll to position [27, 0]
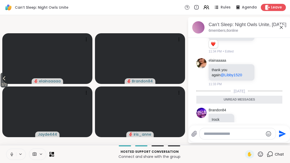
click at [279, 29] on icon at bounding box center [281, 27] width 6 height 6
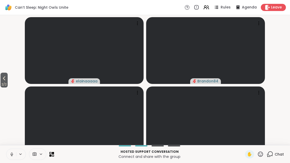
click at [3, 81] on icon at bounding box center [4, 78] width 6 height 6
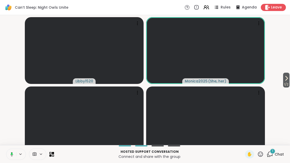
click at [272, 153] on span "1" at bounding box center [272, 151] width 1 height 4
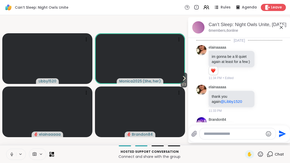
scroll to position [54, 0]
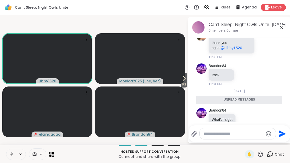
click at [281, 24] on icon at bounding box center [281, 27] width 6 height 6
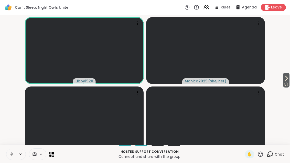
click at [261, 157] on icon at bounding box center [260, 154] width 5 height 5
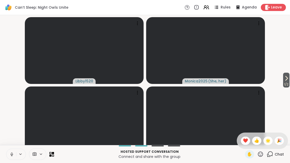
click at [282, 145] on div "🎉" at bounding box center [279, 141] width 9 height 8
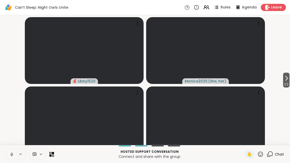
click at [18, 156] on button at bounding box center [20, 154] width 9 height 4
click at [15, 160] on button at bounding box center [11, 154] width 10 height 11
